Goal: Find contact information: Find contact information

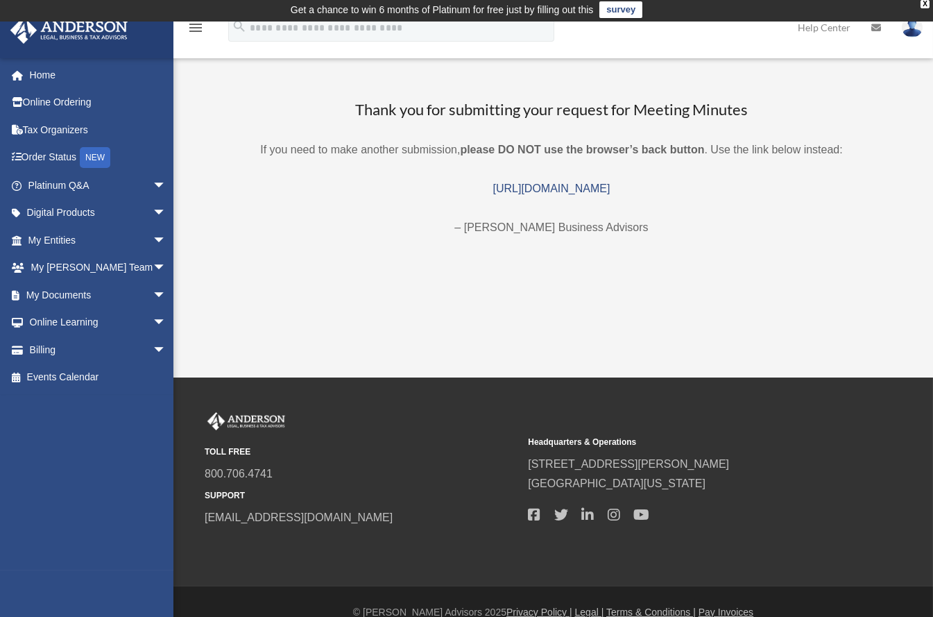
scroll to position [1, 0]
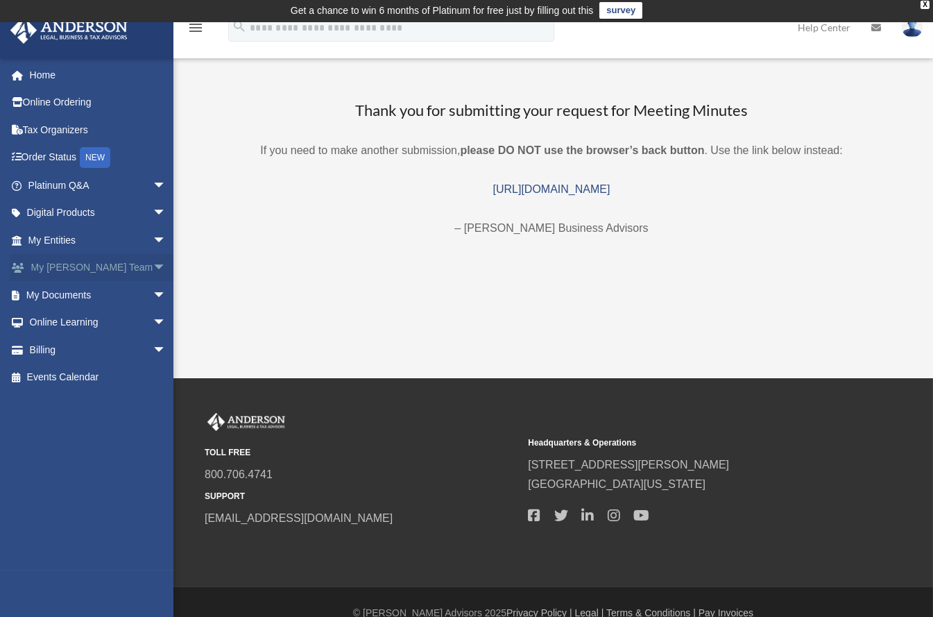
click at [81, 262] on link "My [PERSON_NAME] Team arrow_drop_down" at bounding box center [99, 268] width 178 height 28
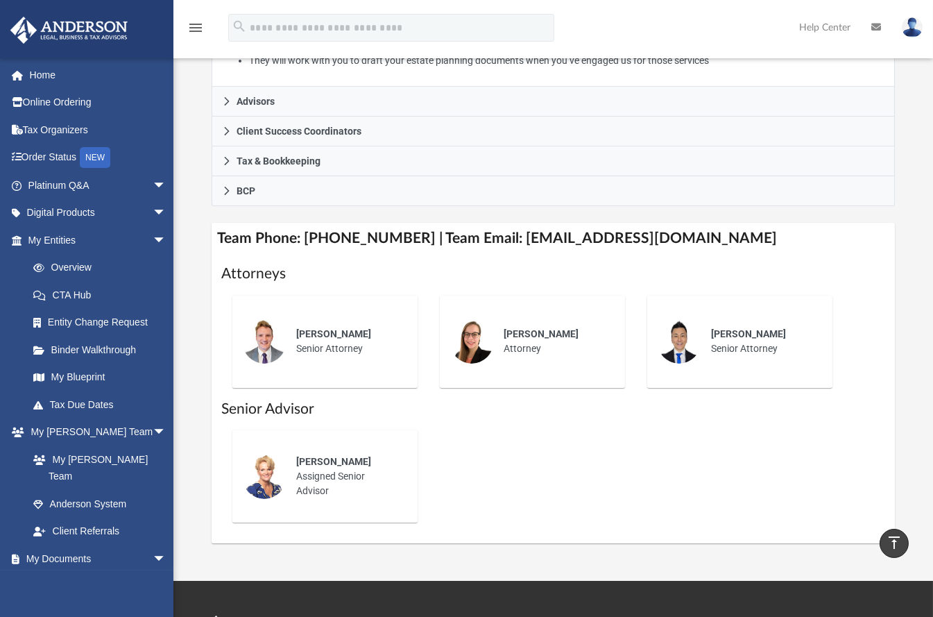
scroll to position [353, 0]
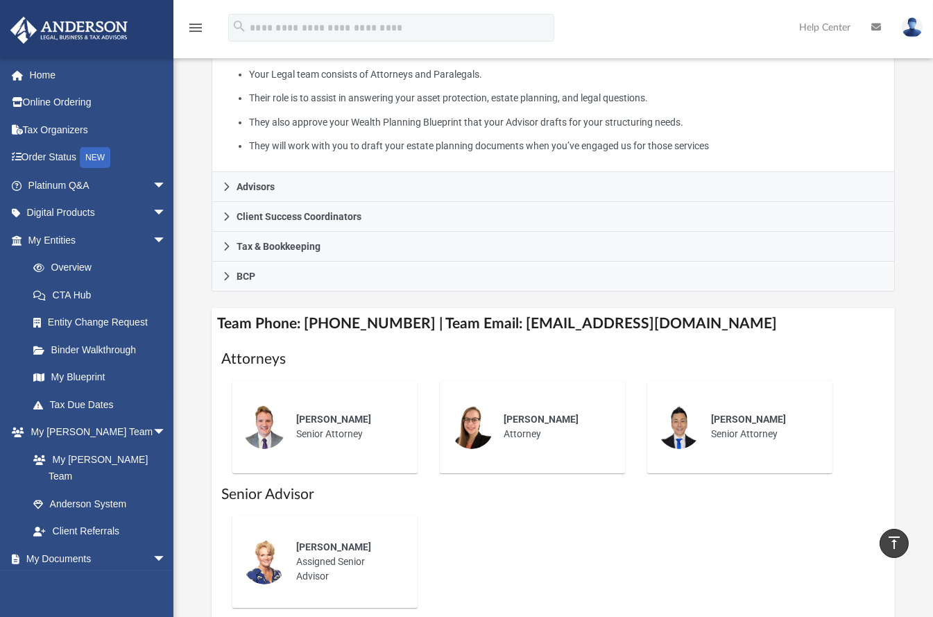
drag, startPoint x: 552, startPoint y: 303, endPoint x: 655, endPoint y: 300, distance: 102.8
click at [553, 308] on h4 "Team Phone: [PHONE_NUMBER] | Team Email: [EMAIL_ADDRESS][DOMAIN_NAME]" at bounding box center [554, 323] width 684 height 31
drag, startPoint x: 711, startPoint y: 303, endPoint x: 495, endPoint y: 307, distance: 216.6
click at [495, 308] on h4 "Team Phone: [PHONE_NUMBER] | Team Email: [EMAIL_ADDRESS][DOMAIN_NAME]" at bounding box center [554, 323] width 684 height 31
copy h4 "[EMAIL_ADDRESS][DOMAIN_NAME]"
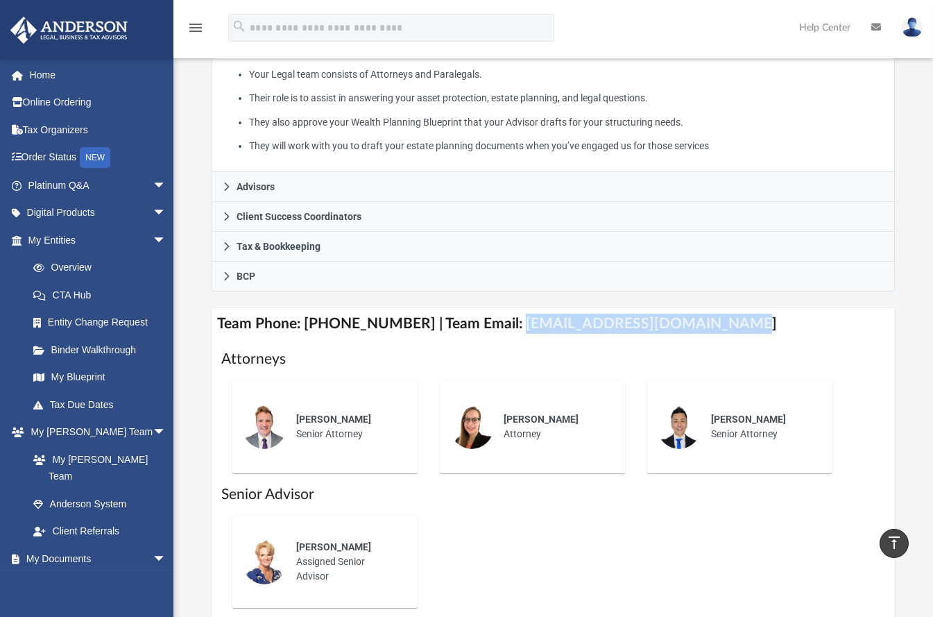
copy h4 "[EMAIL_ADDRESS][DOMAIN_NAME]"
